Goal: Task Accomplishment & Management: Manage account settings

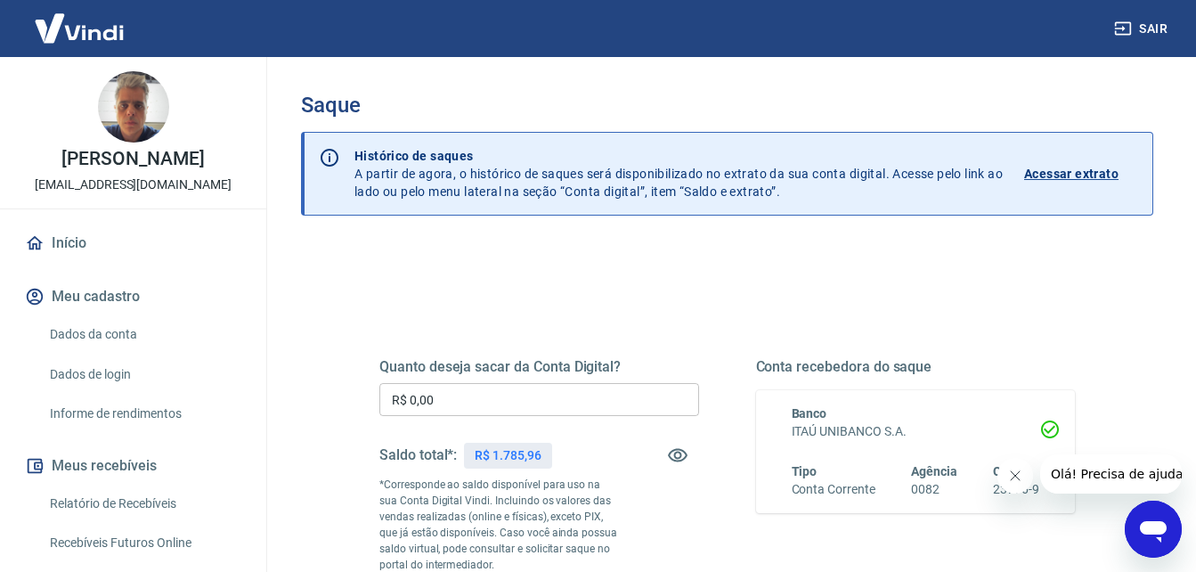
click at [481, 391] on input "R$ 0,00" at bounding box center [540, 399] width 320 height 33
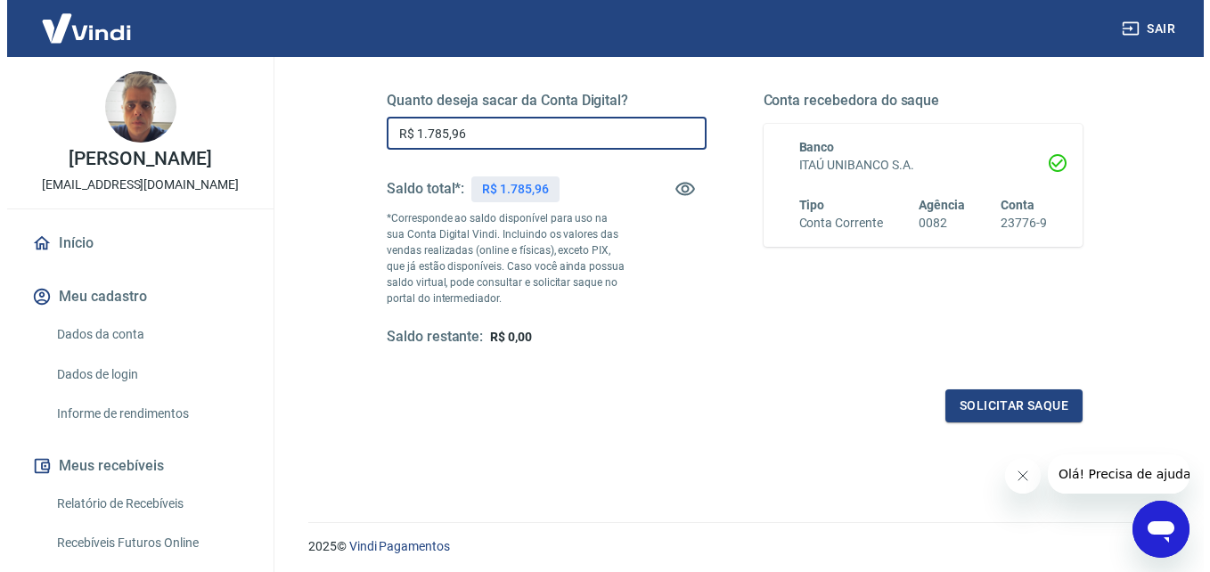
scroll to position [267, 0]
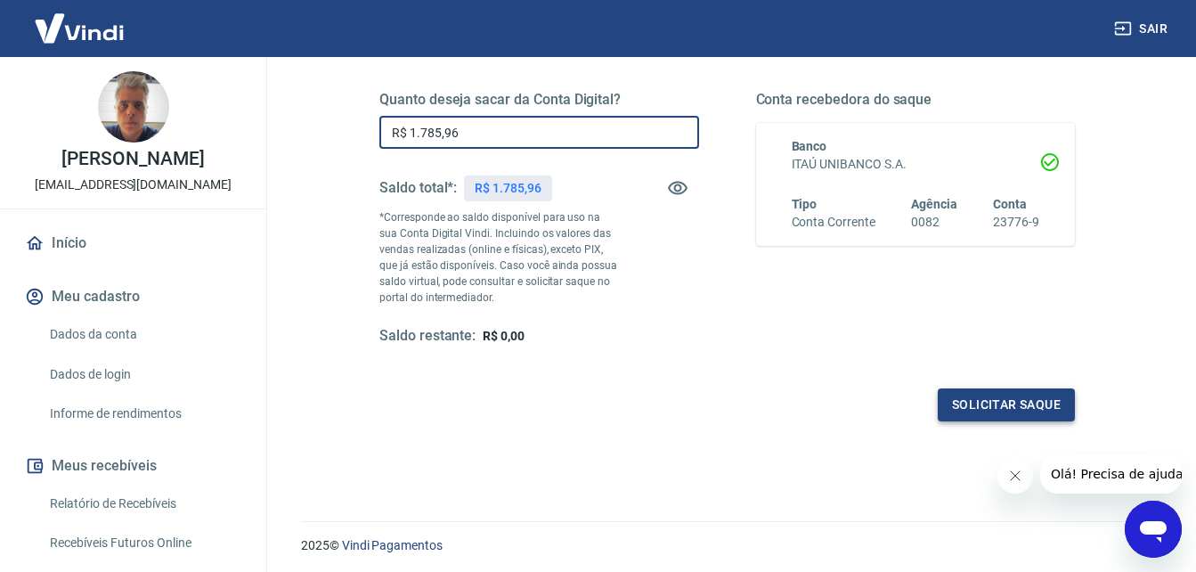
type input "R$ 1.785,96"
click at [956, 393] on button "Solicitar saque" at bounding box center [1006, 404] width 137 height 33
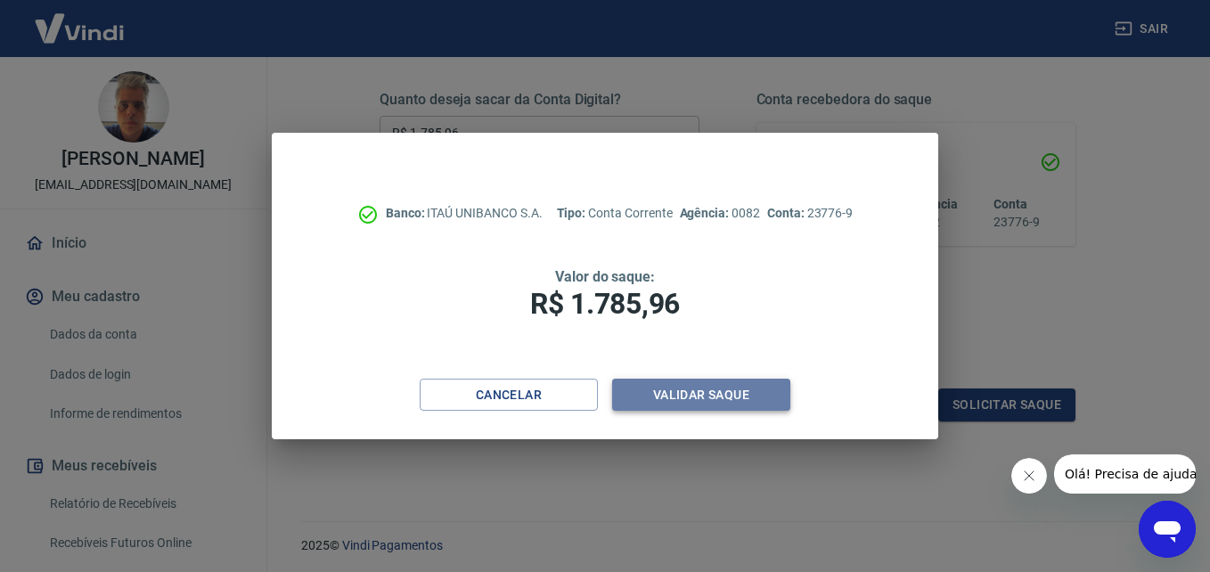
click at [686, 393] on button "Validar saque" at bounding box center [701, 395] width 178 height 33
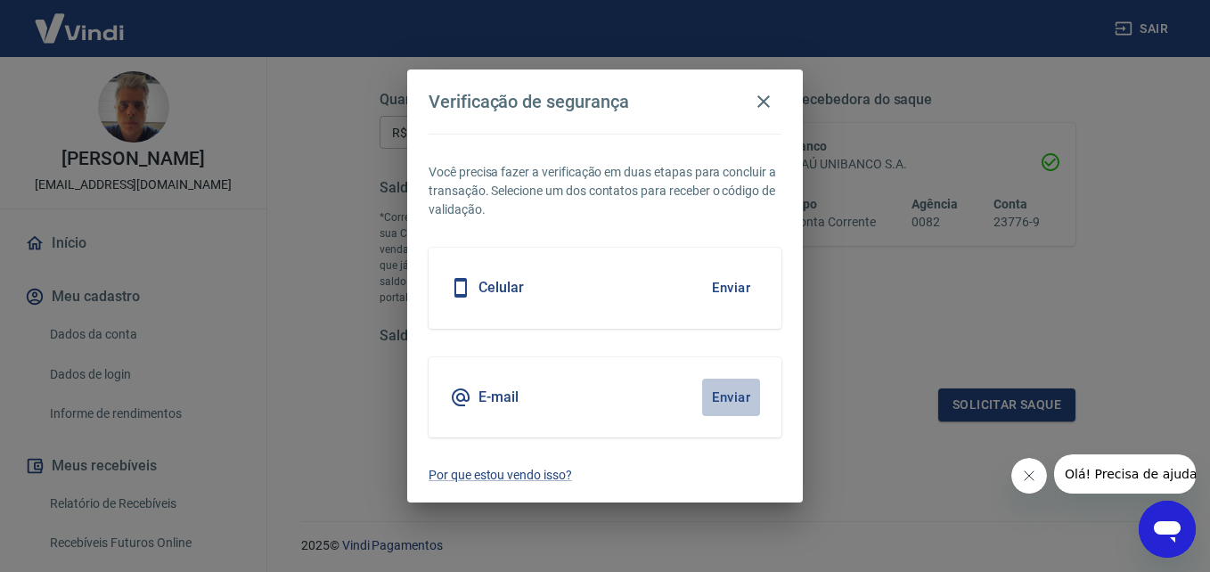
click at [723, 392] on button "Enviar" at bounding box center [731, 397] width 58 height 37
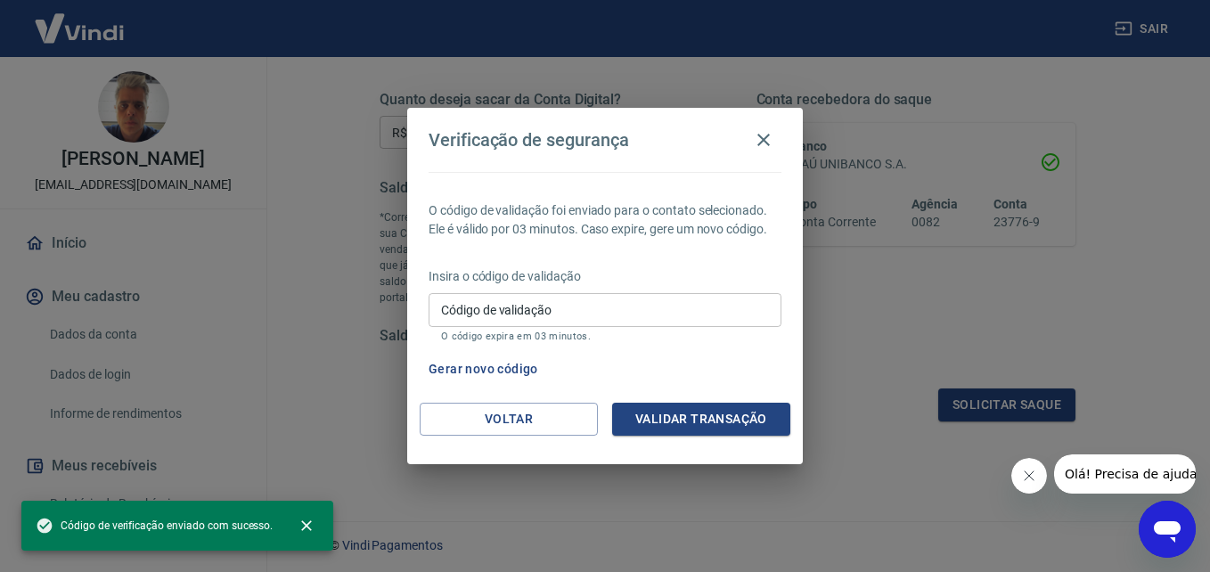
click at [486, 314] on input "Código de validação" at bounding box center [605, 309] width 353 height 33
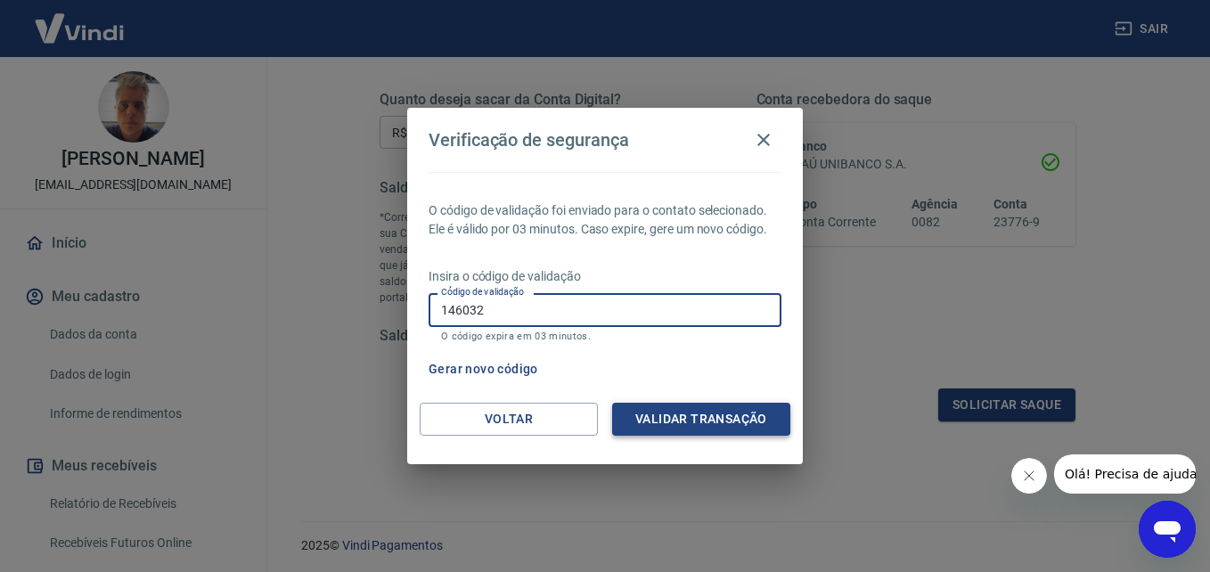
type input "146032"
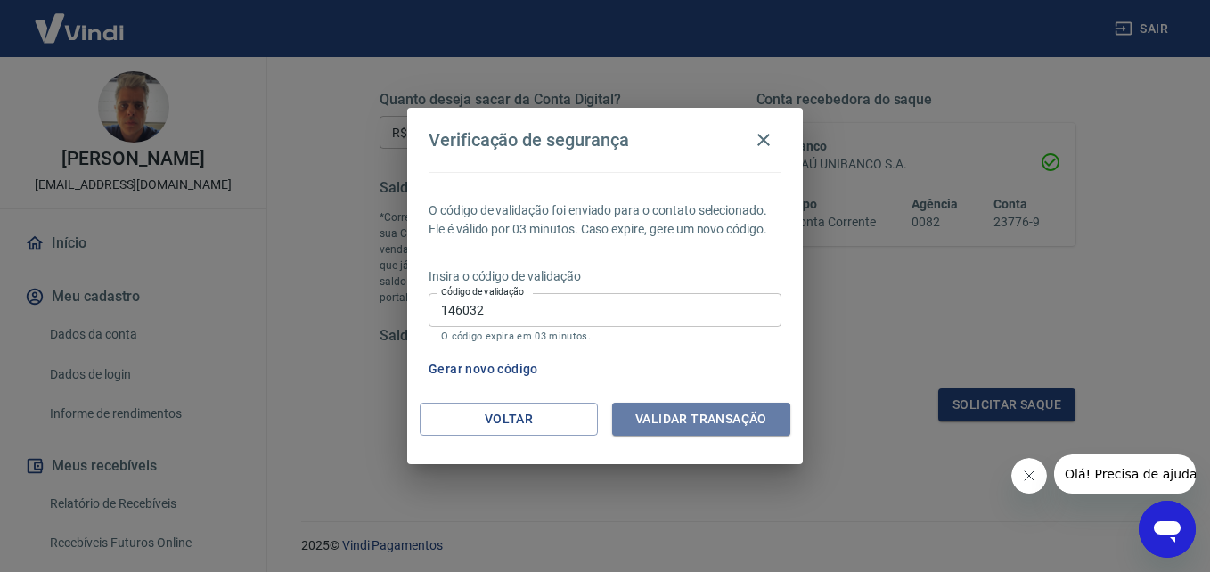
click at [682, 412] on button "Validar transação" at bounding box center [701, 419] width 178 height 33
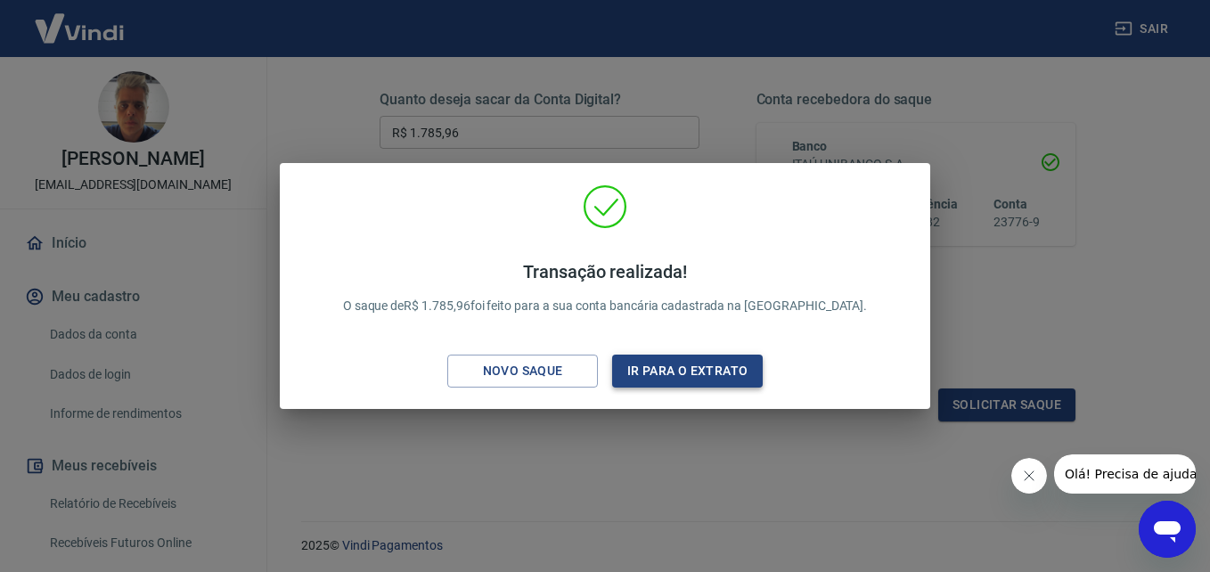
click at [675, 372] on button "Ir para o extrato" at bounding box center [687, 371] width 151 height 33
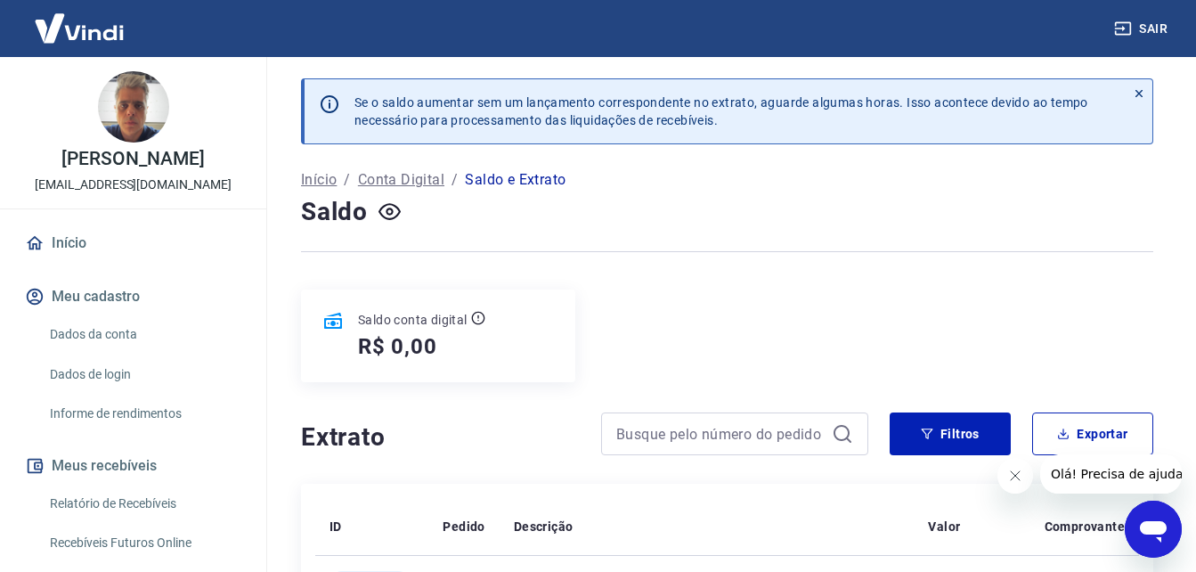
scroll to position [89, 0]
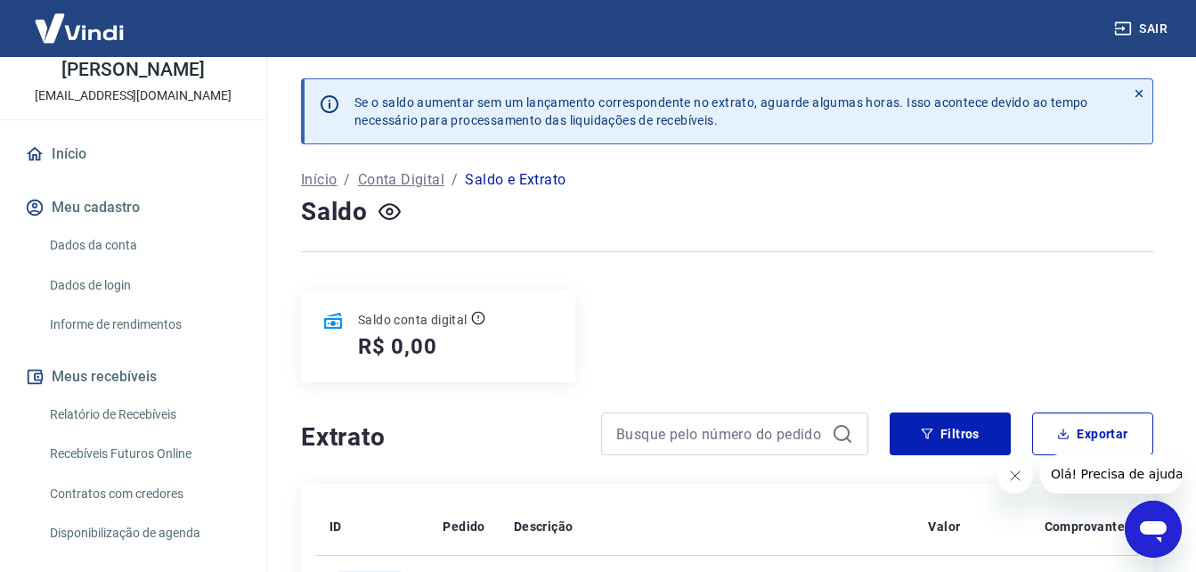
click at [114, 404] on link "Relatório de Recebíveis" at bounding box center [144, 414] width 202 height 37
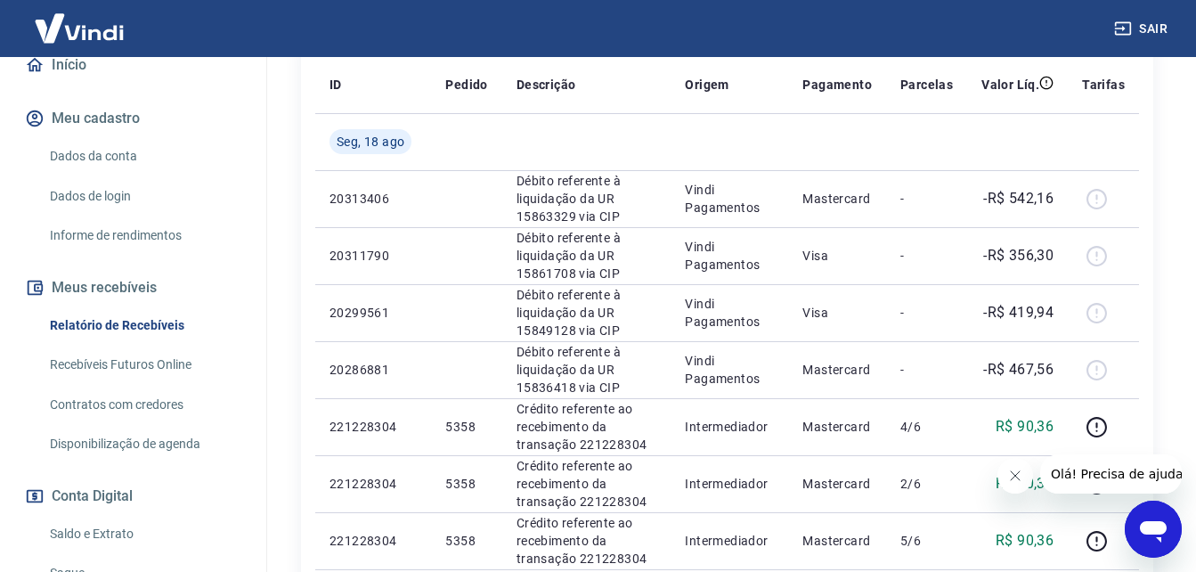
scroll to position [267, 0]
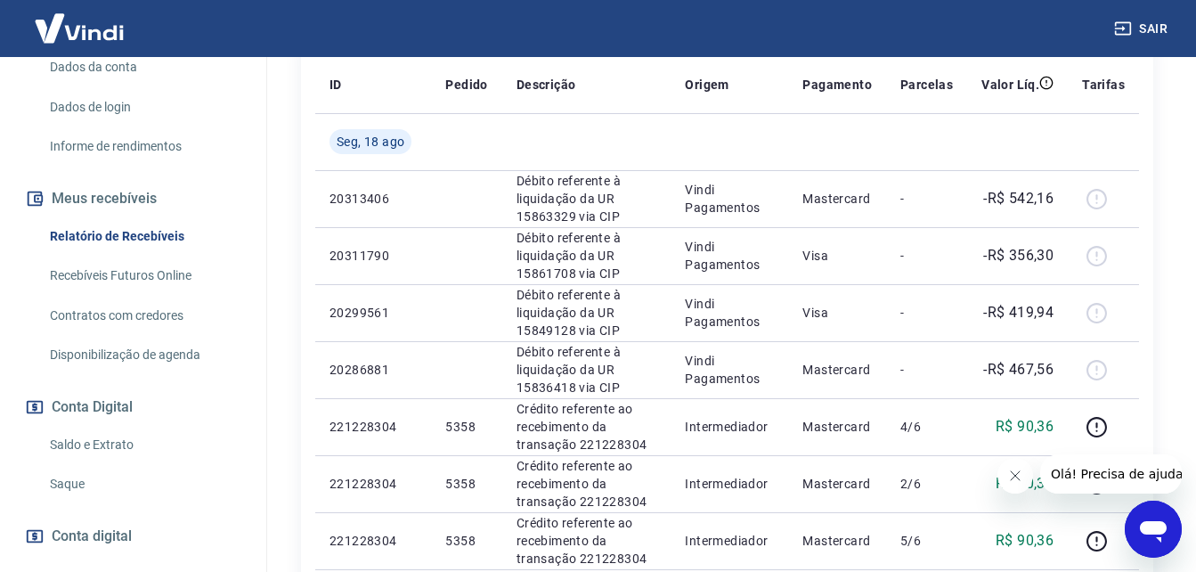
click at [109, 450] on link "Saldo e Extrato" at bounding box center [144, 445] width 202 height 37
